Goal: Transaction & Acquisition: Purchase product/service

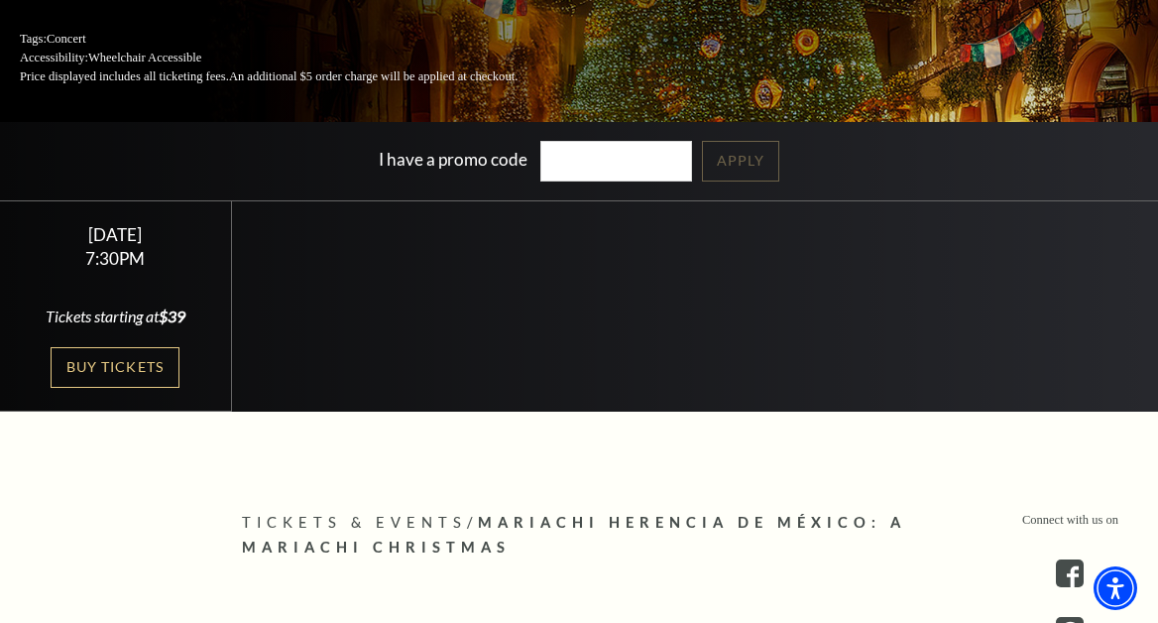
scroll to position [397, 0]
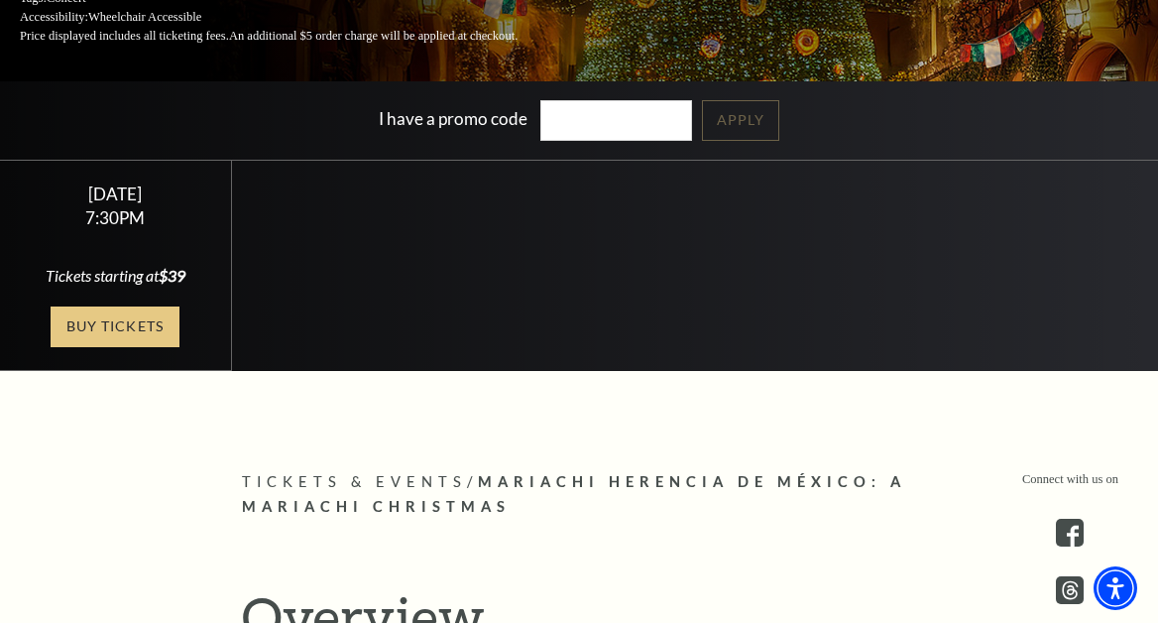
click at [113, 329] on link "Buy Tickets" at bounding box center [115, 326] width 129 height 41
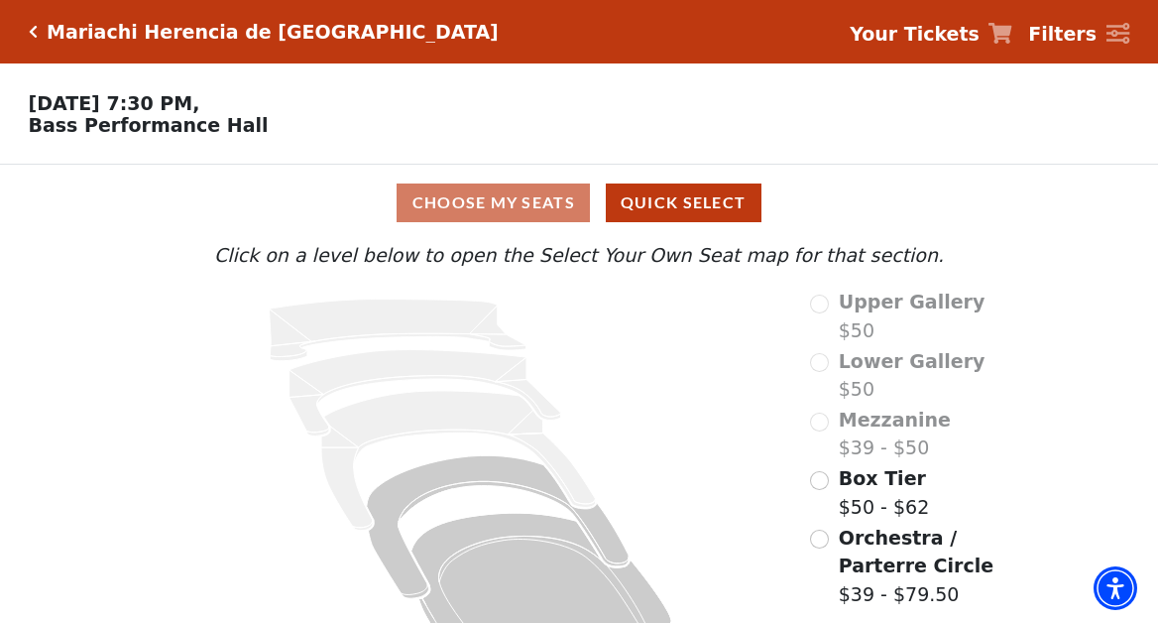
scroll to position [66, 0]
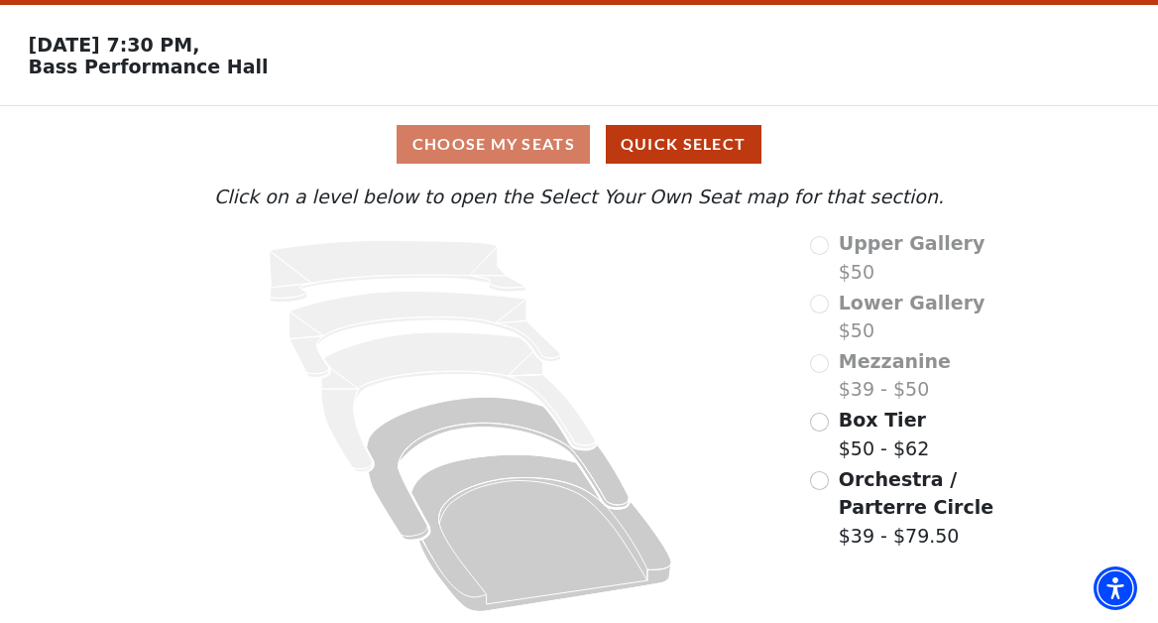
click at [861, 508] on span "Orchestra / Parterre Circle" at bounding box center [916, 493] width 155 height 51
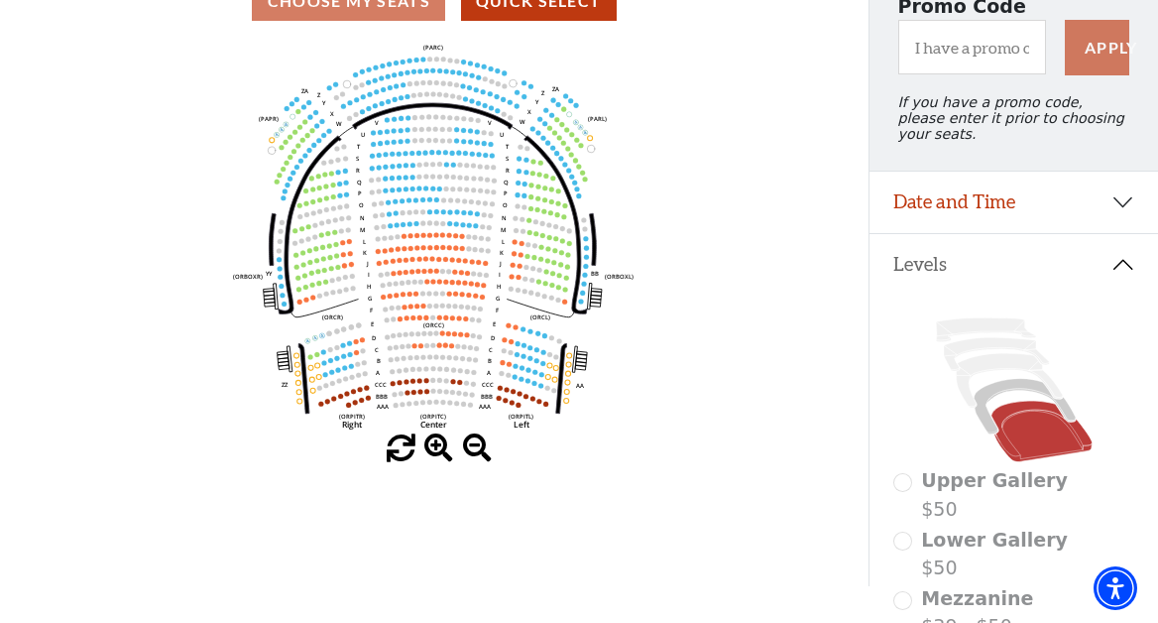
scroll to position [291, 0]
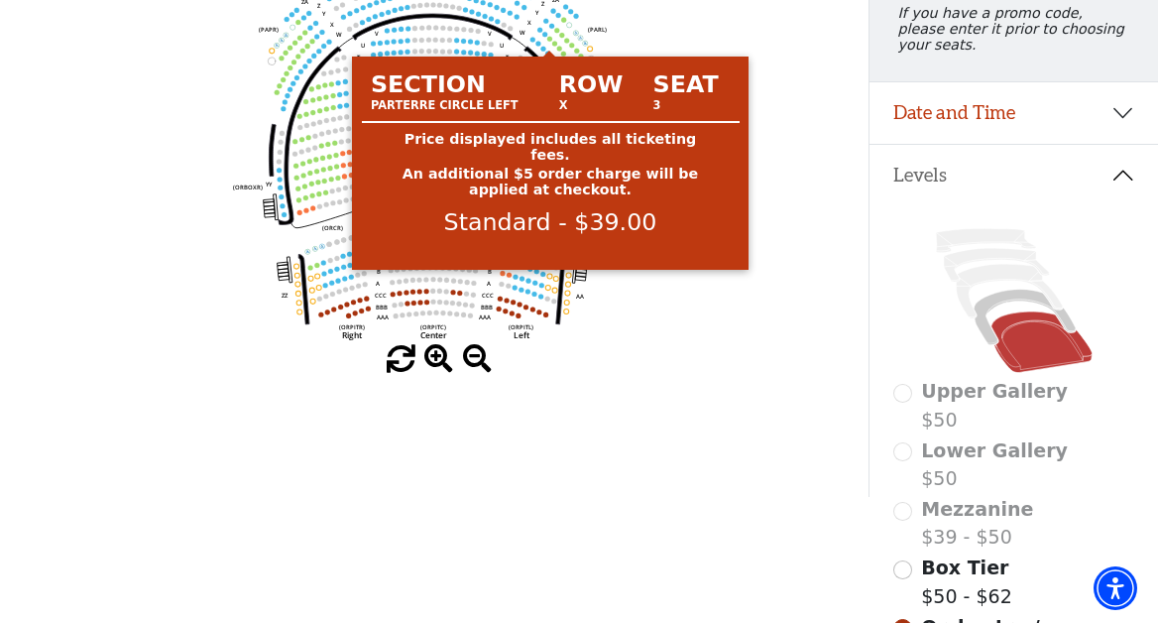
click at [548, 41] on circle at bounding box center [549, 38] width 5 height 5
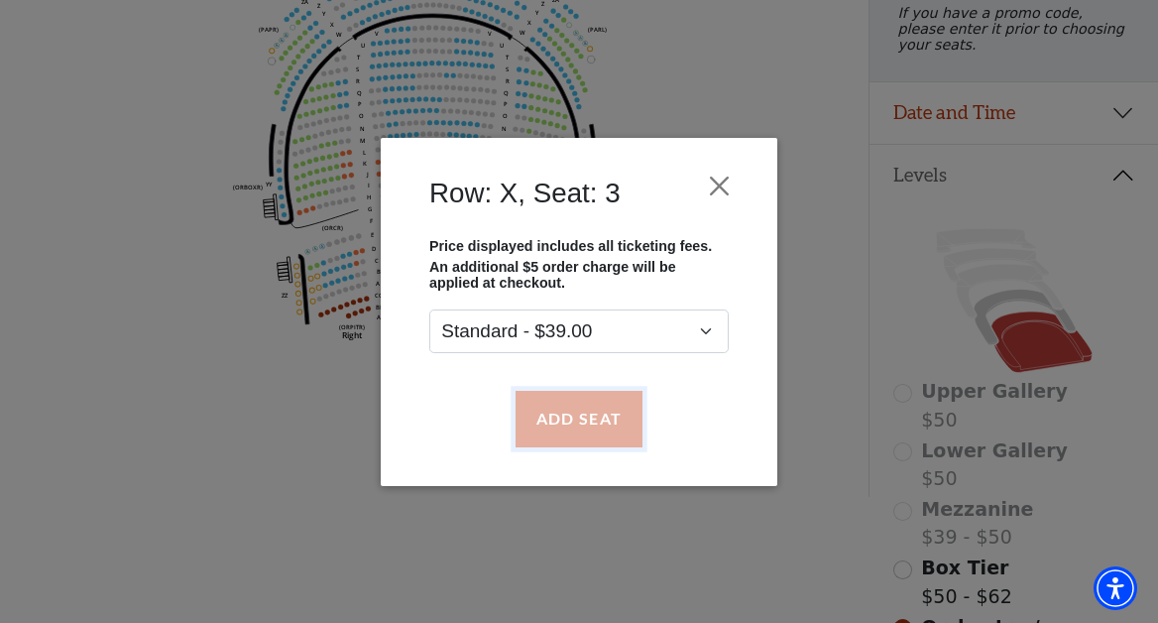
click at [569, 422] on button "Add Seat" at bounding box center [579, 419] width 127 height 56
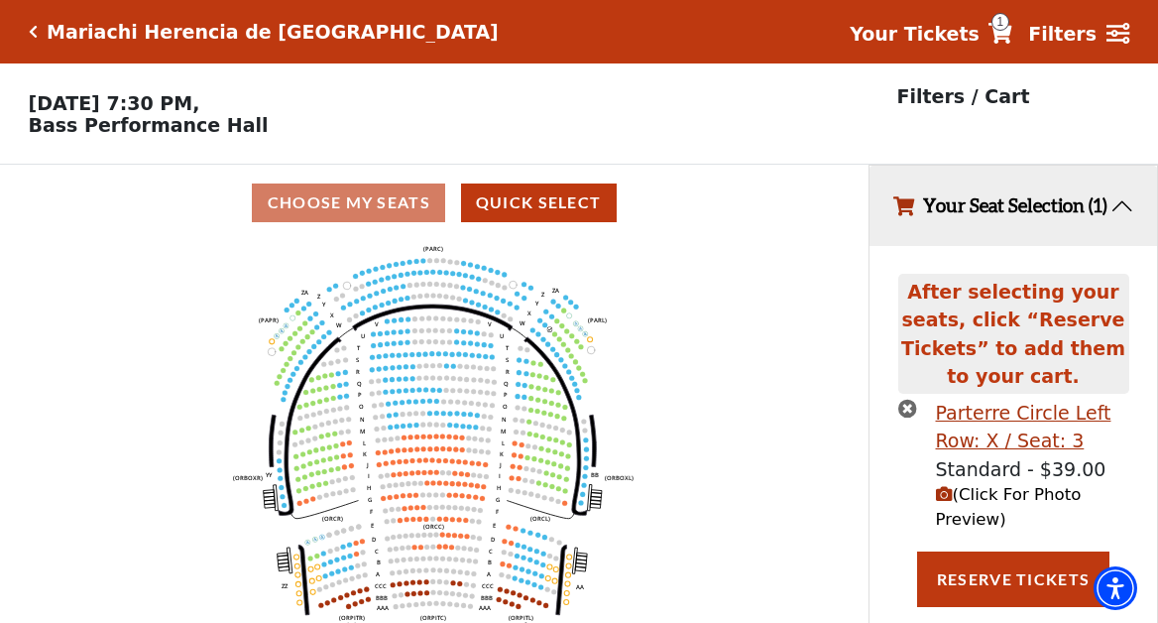
scroll to position [49, 0]
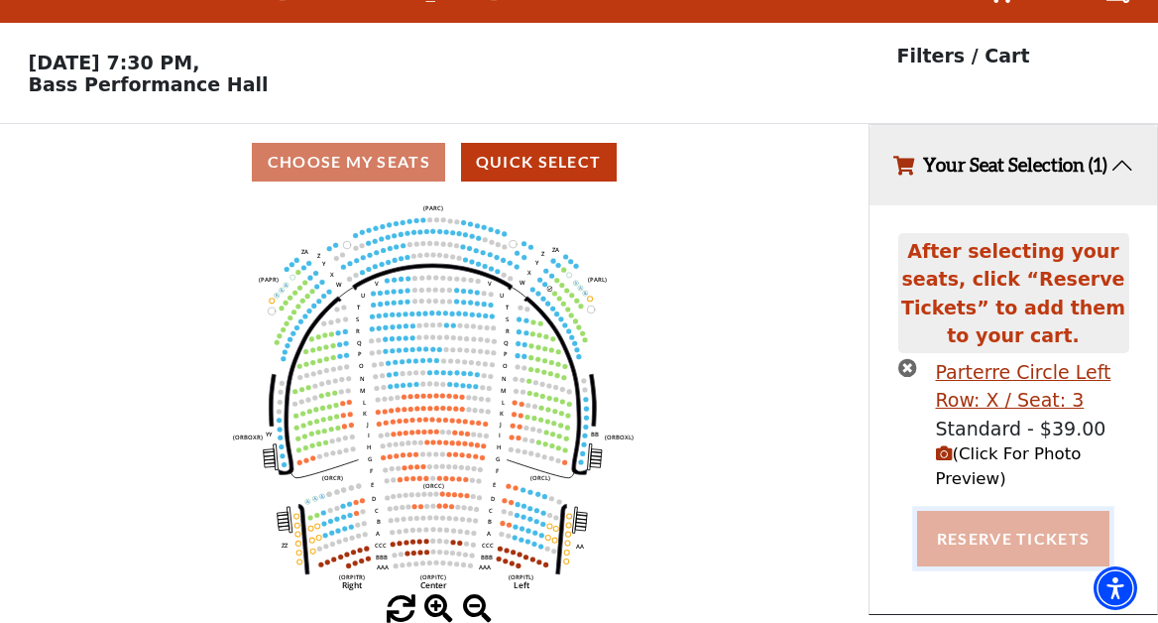
click at [989, 539] on button "Reserve Tickets" at bounding box center [1013, 539] width 192 height 56
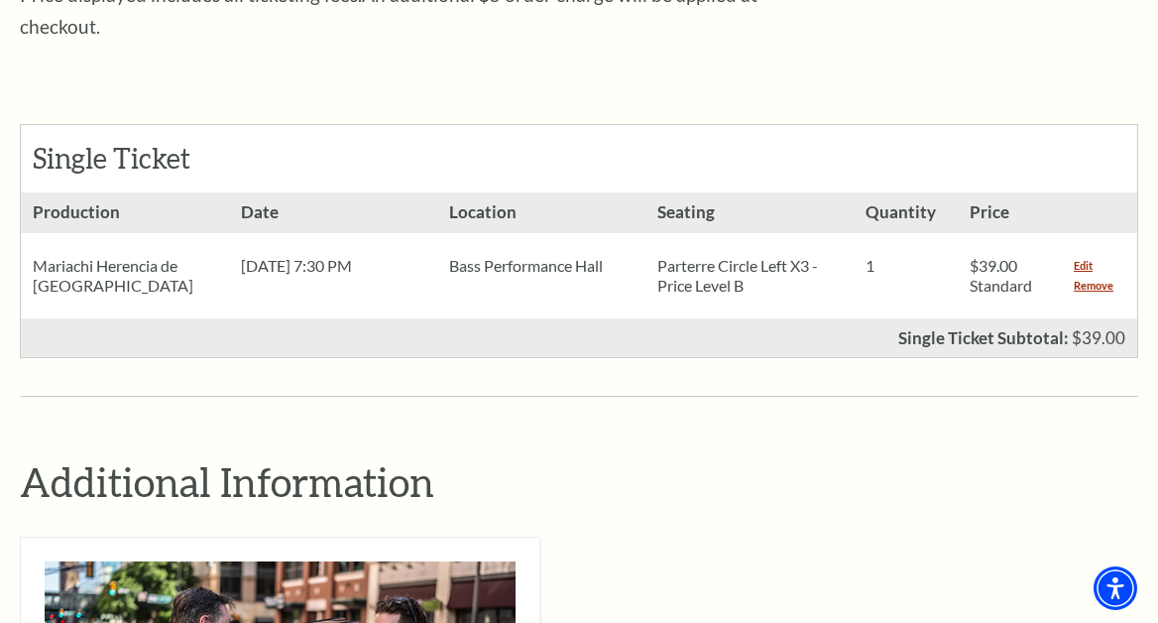
scroll to position [892, 0]
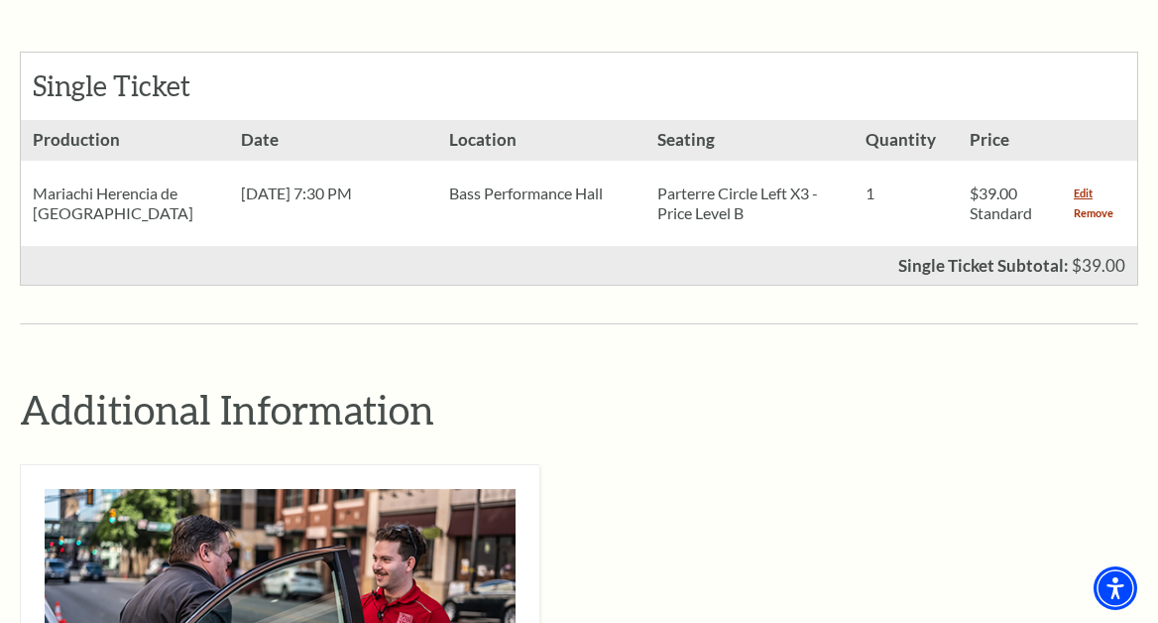
click at [1086, 203] on link "Remove" at bounding box center [1094, 213] width 40 height 20
